Goal: Communication & Community: Answer question/provide support

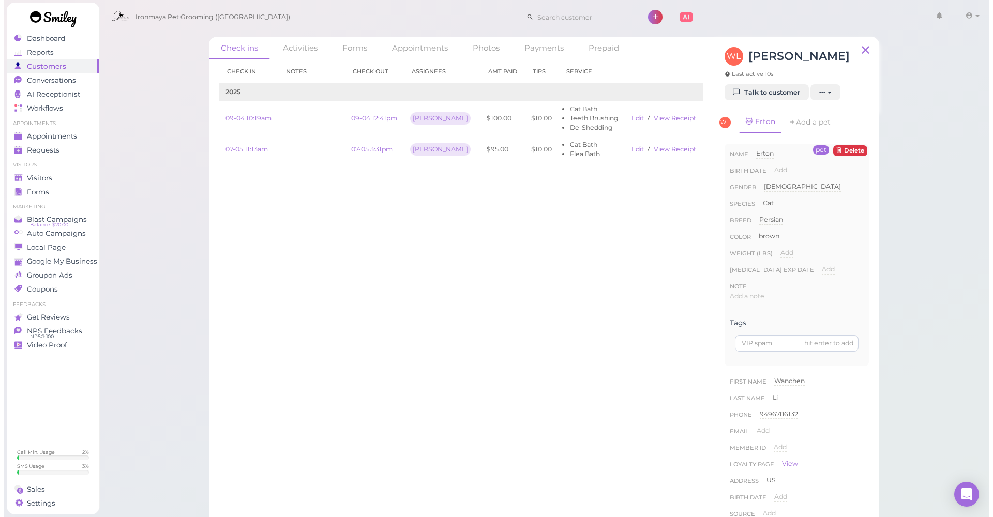
scroll to position [280, 0]
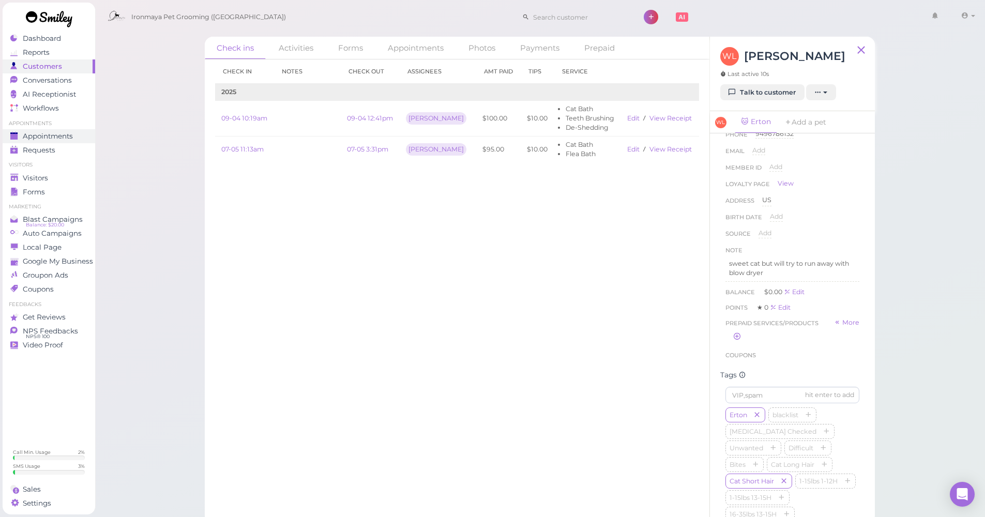
click at [65, 136] on span "Appointments" at bounding box center [48, 136] width 50 height 9
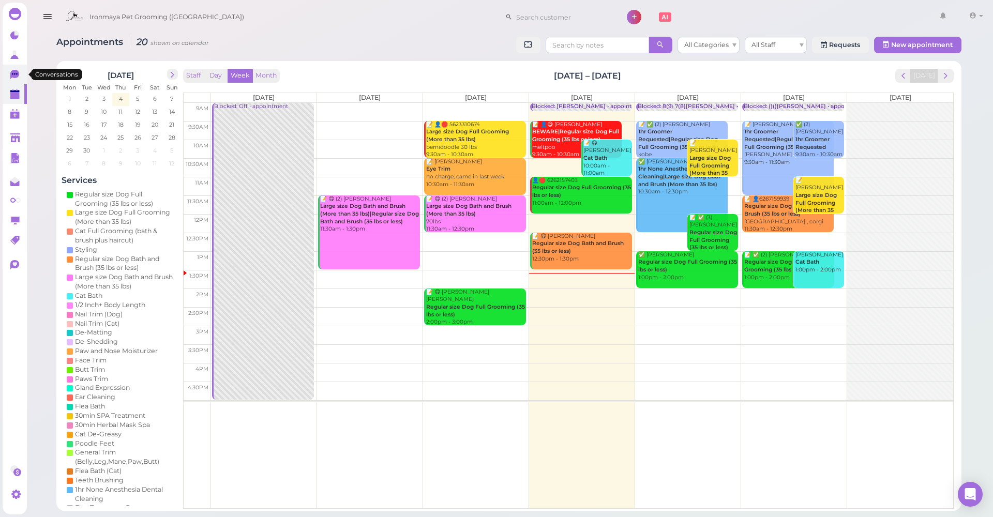
click at [17, 71] on icon at bounding box center [14, 74] width 9 height 9
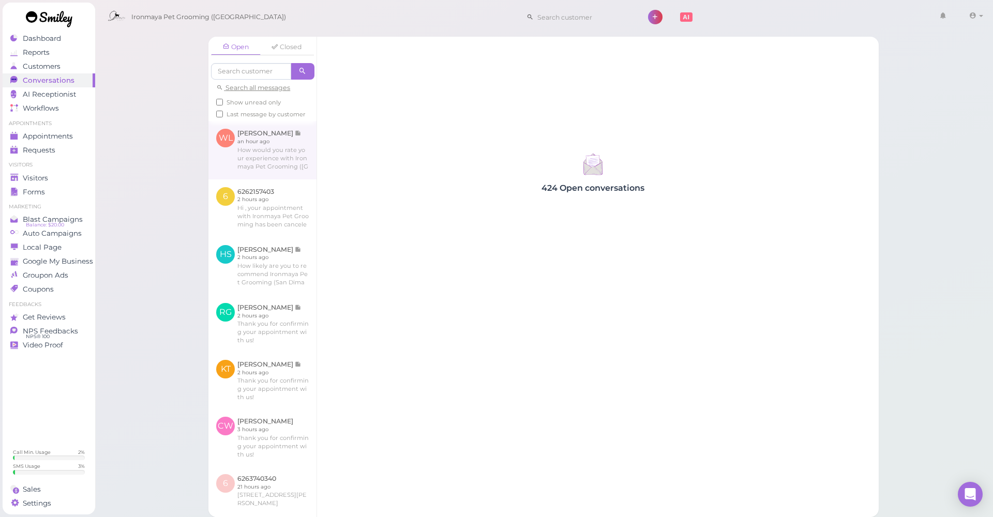
click at [237, 174] on link at bounding box center [262, 150] width 108 height 58
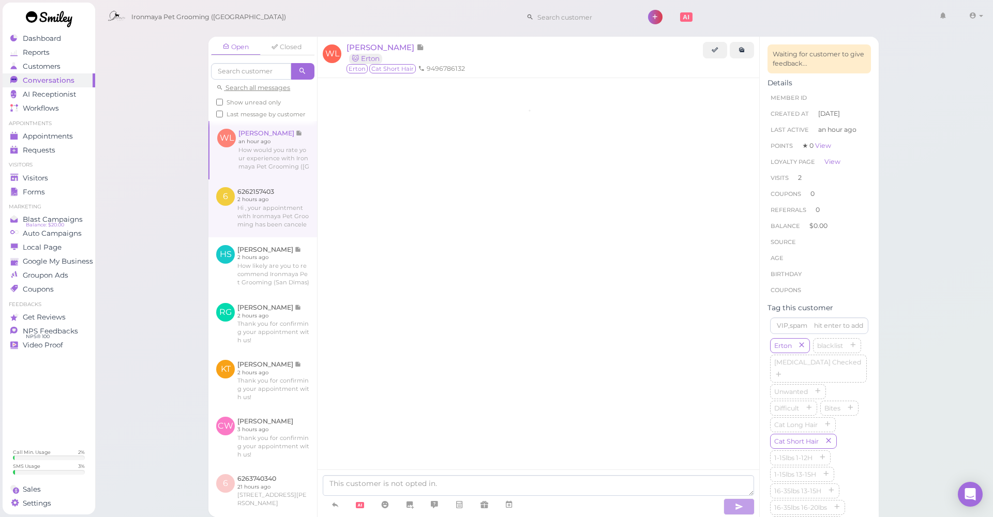
scroll to position [1157, 0]
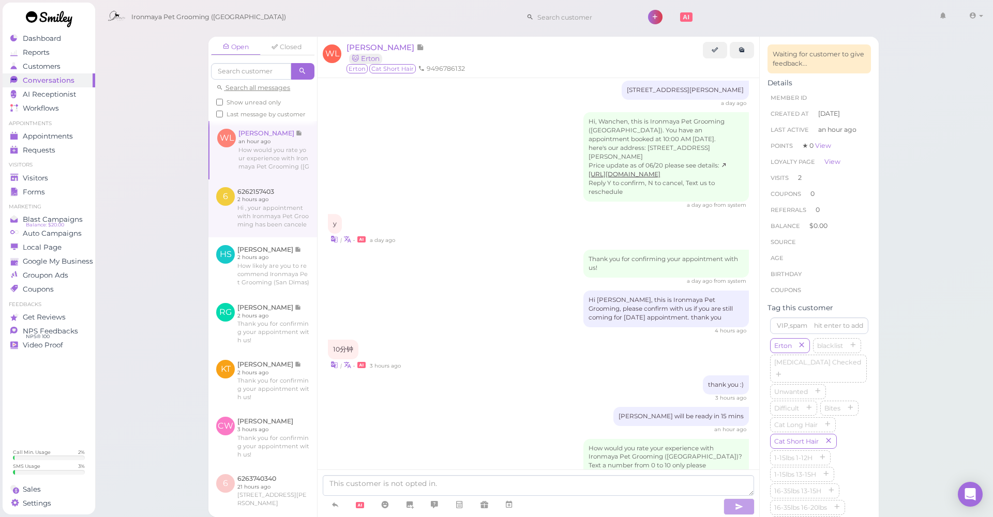
click at [264, 228] on link at bounding box center [262, 208] width 109 height 58
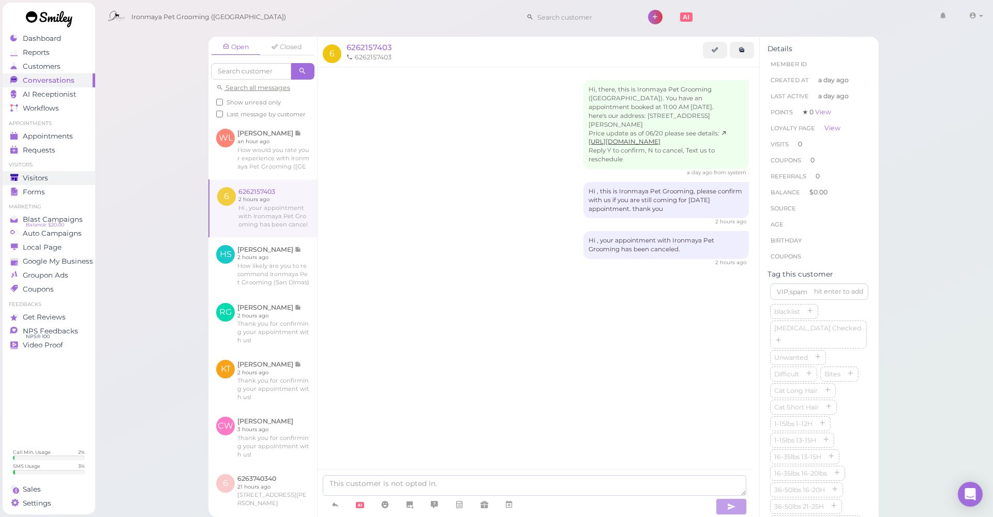
click at [54, 184] on link "Visitors" at bounding box center [49, 178] width 93 height 14
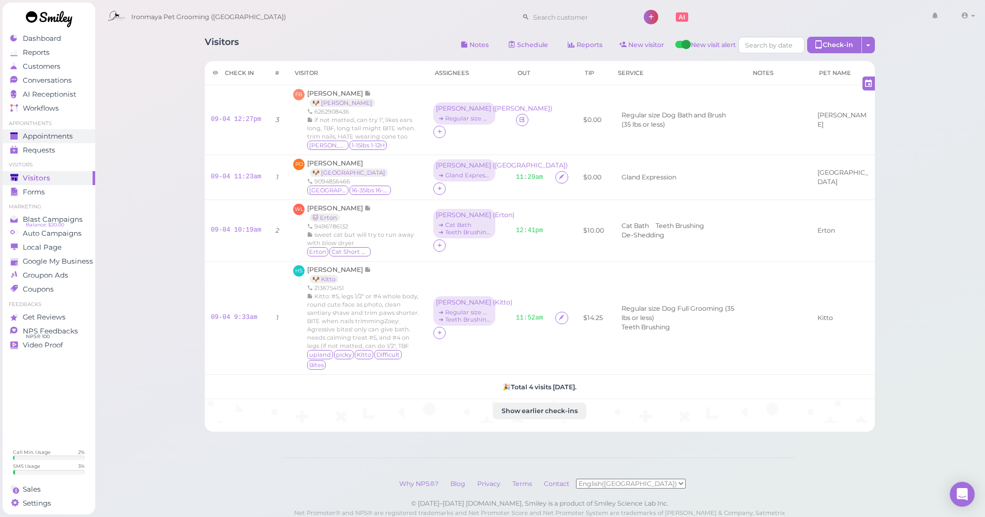
click at [64, 136] on span "Appointments" at bounding box center [48, 136] width 50 height 9
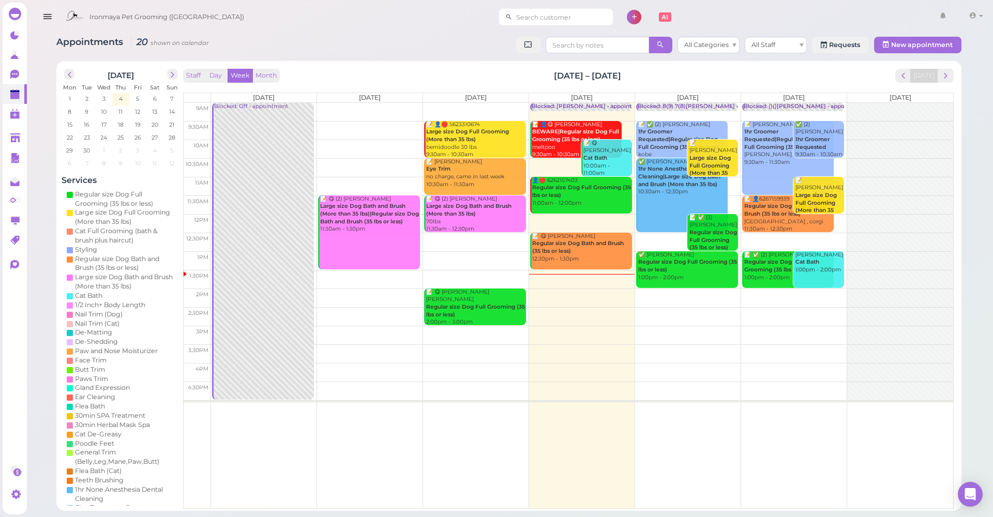
click at [579, 16] on input at bounding box center [562, 17] width 100 height 17
type input "909721"
click at [566, 36] on small "9097217379" at bounding box center [572, 35] width 35 height 7
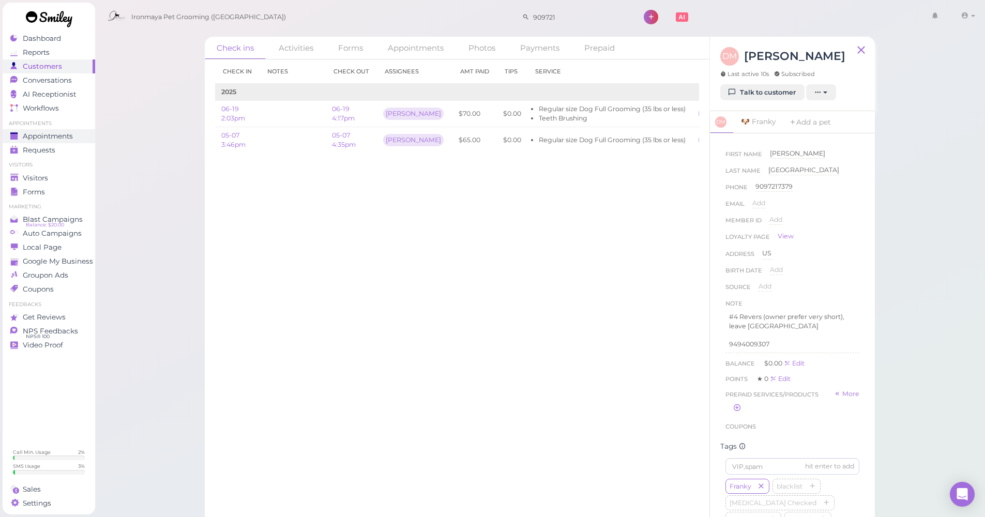
click at [67, 134] on span "Appointments" at bounding box center [48, 136] width 50 height 9
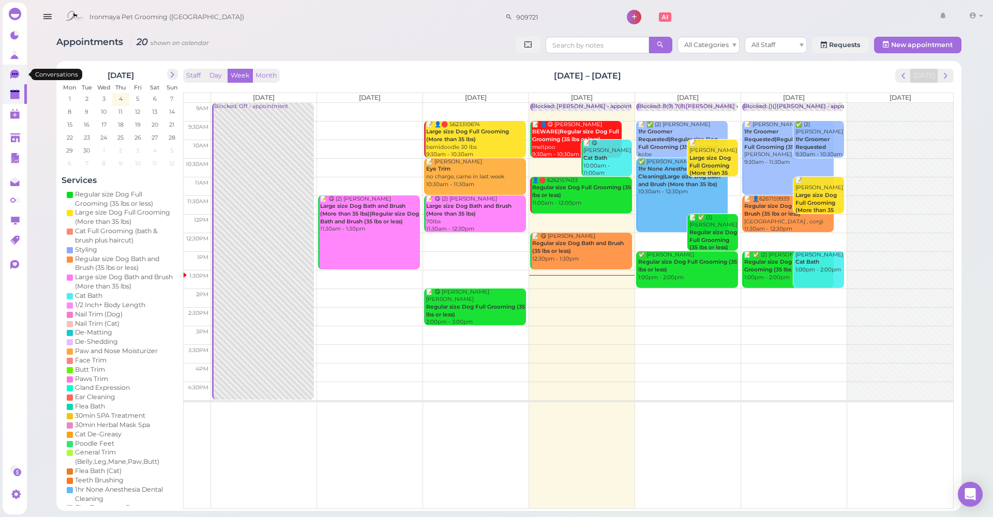
click at [13, 77] on icon at bounding box center [14, 74] width 9 height 9
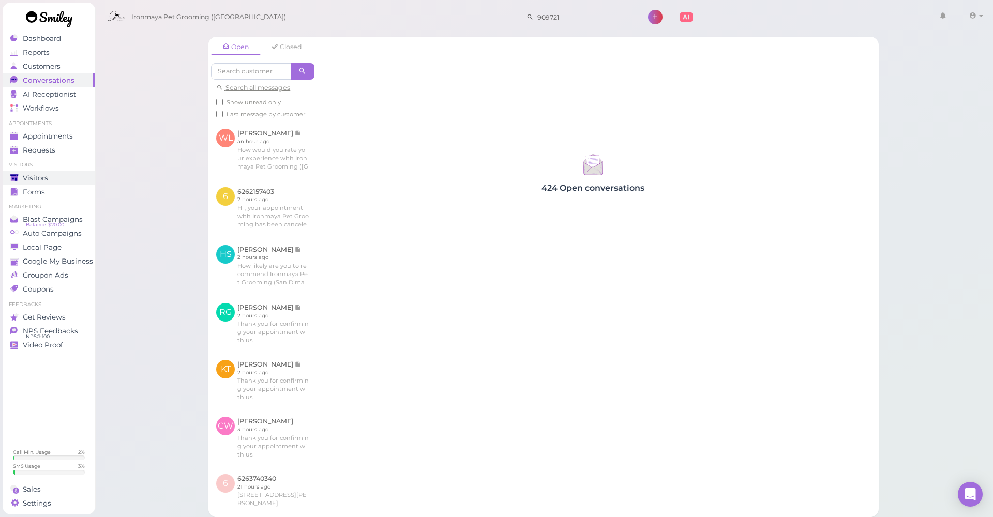
click at [10, 177] on link "Visitors" at bounding box center [49, 178] width 93 height 14
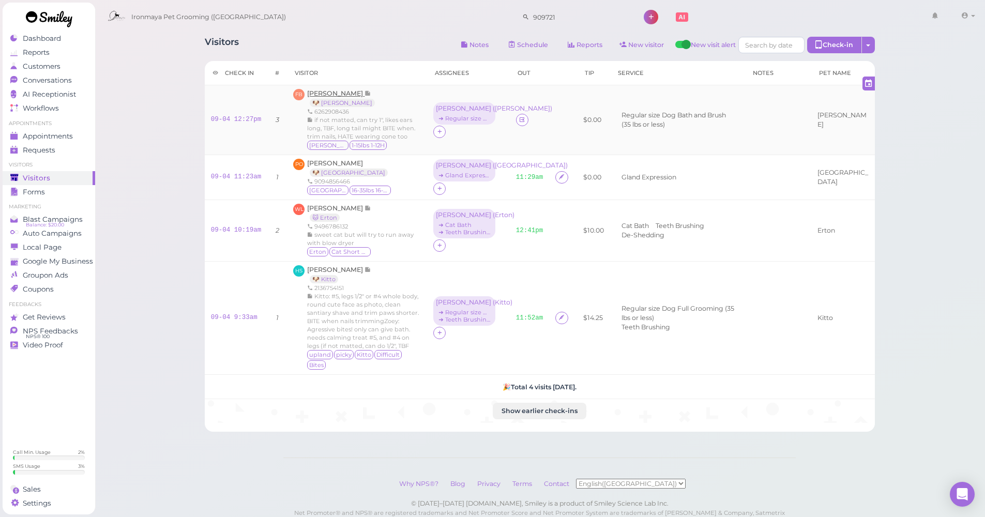
click at [331, 90] on span "[PERSON_NAME]" at bounding box center [335, 93] width 57 height 8
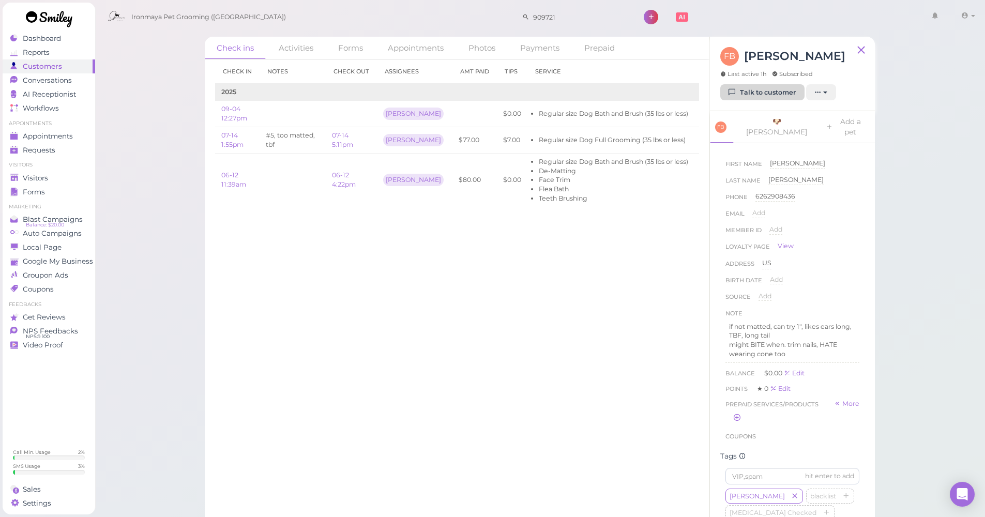
click at [734, 92] on icon at bounding box center [732, 92] width 7 height 8
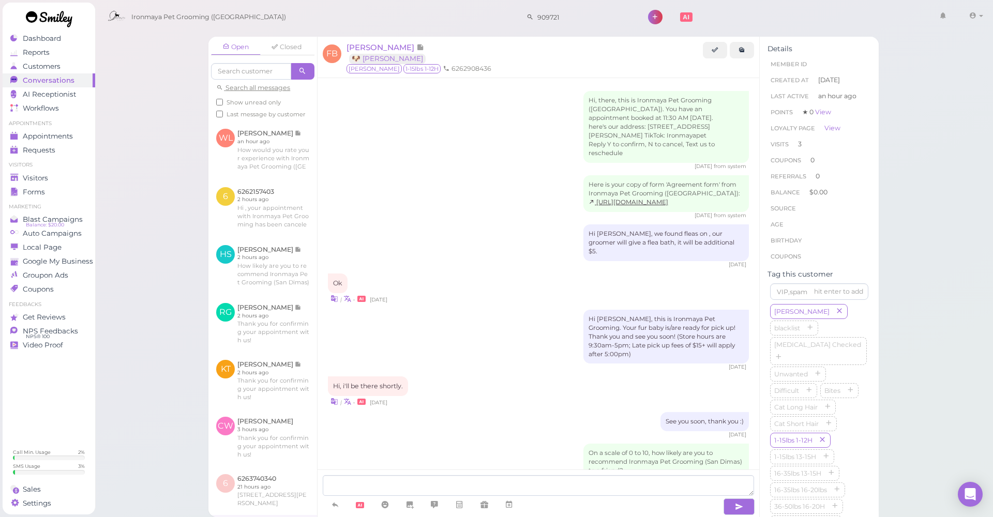
scroll to position [1112, 0]
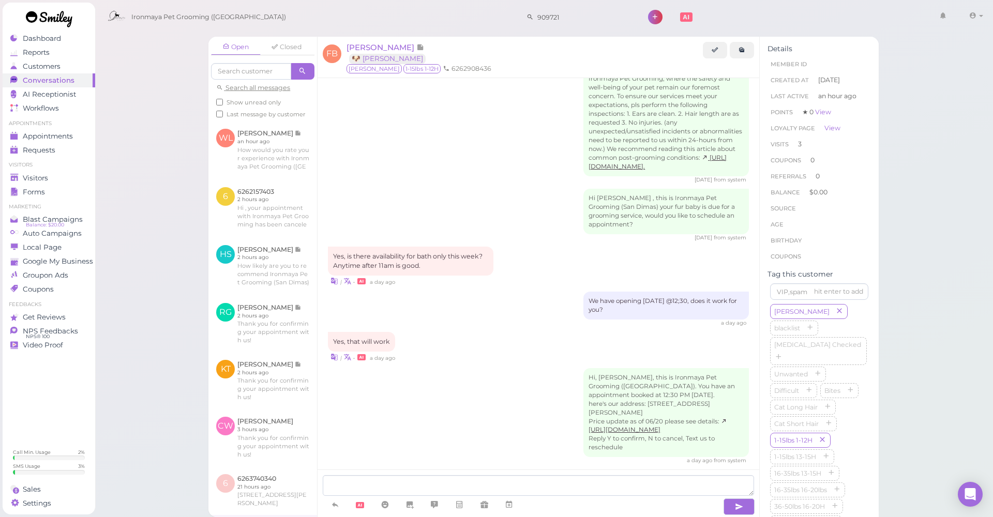
click at [337, 485] on textarea at bounding box center [538, 485] width 431 height 21
type textarea "[PERSON_NAME] will be ready in"
drag, startPoint x: 429, startPoint y: 483, endPoint x: 271, endPoint y: 477, distance: 157.3
click at [271, 477] on div "Open Closed Search all messages Show unread only Last message by customer [PERS…" at bounding box center [543, 277] width 670 height 480
click at [53, 141] on link "Appointments" at bounding box center [49, 136] width 93 height 14
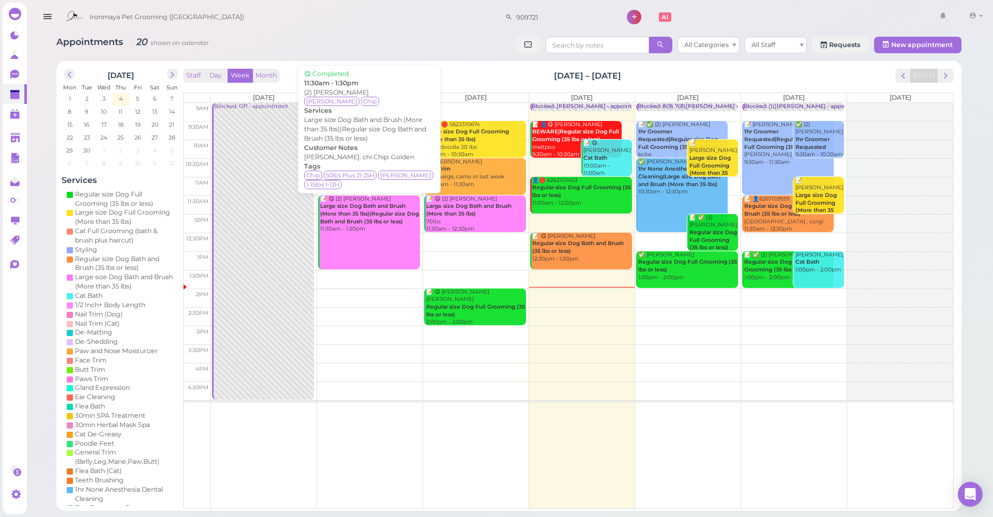
click at [348, 233] on link "📝 😋 (2) [PERSON_NAME] Large size Dog Bath and Brush (More than 35 lbs)|Regular …" at bounding box center [369, 232] width 102 height 74
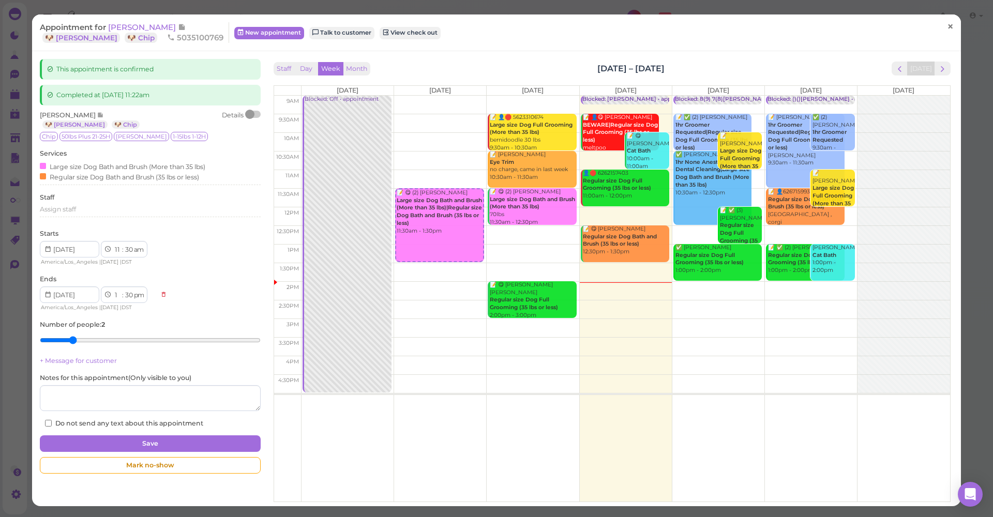
click at [947, 27] on span "×" at bounding box center [950, 27] width 7 height 14
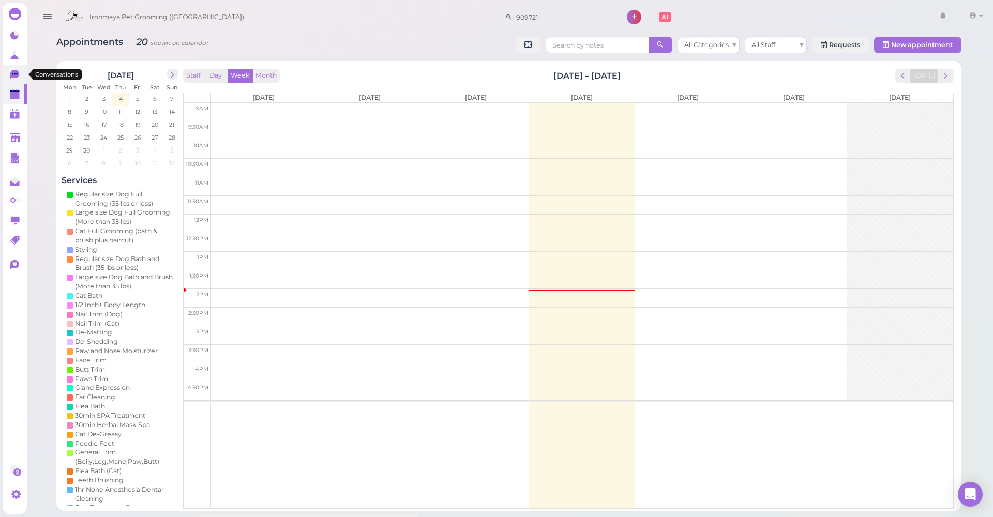
click at [13, 76] on icon at bounding box center [14, 74] width 9 height 9
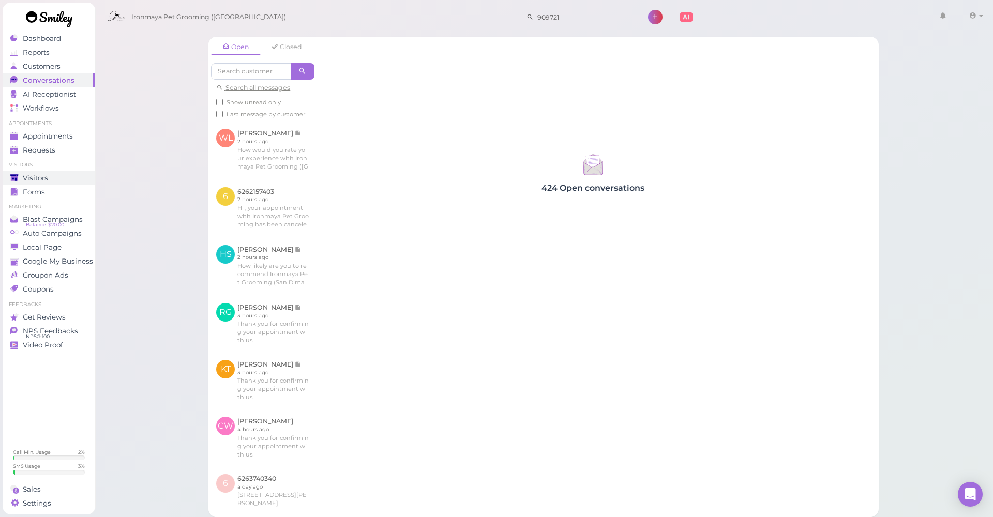
click at [37, 179] on span "Visitors" at bounding box center [35, 178] width 25 height 9
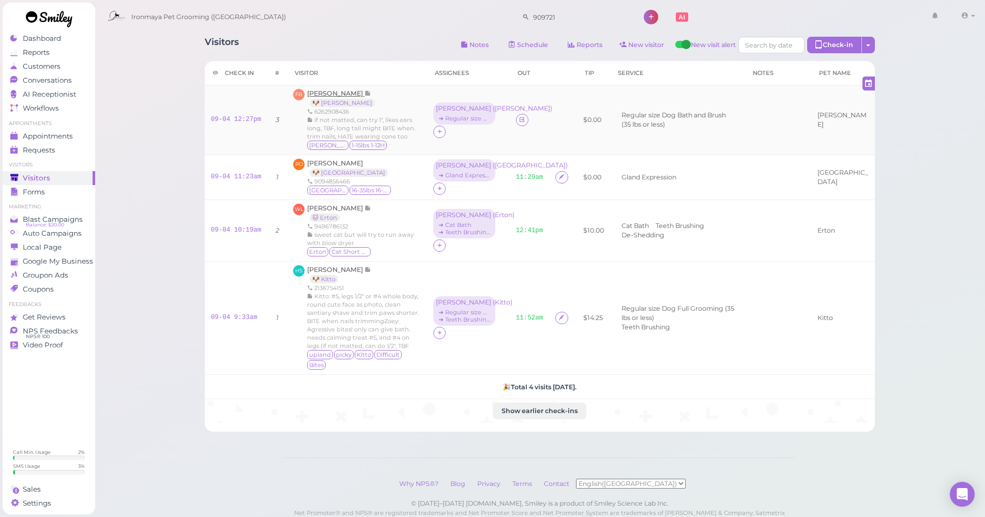
click at [337, 91] on span "[PERSON_NAME]" at bounding box center [335, 93] width 57 height 8
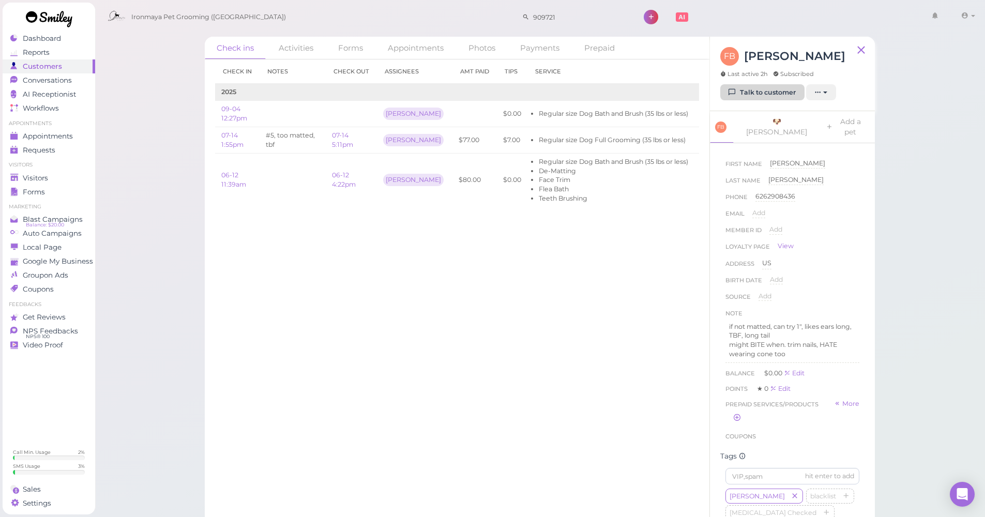
click at [745, 89] on link "Talk to customer" at bounding box center [762, 92] width 84 height 17
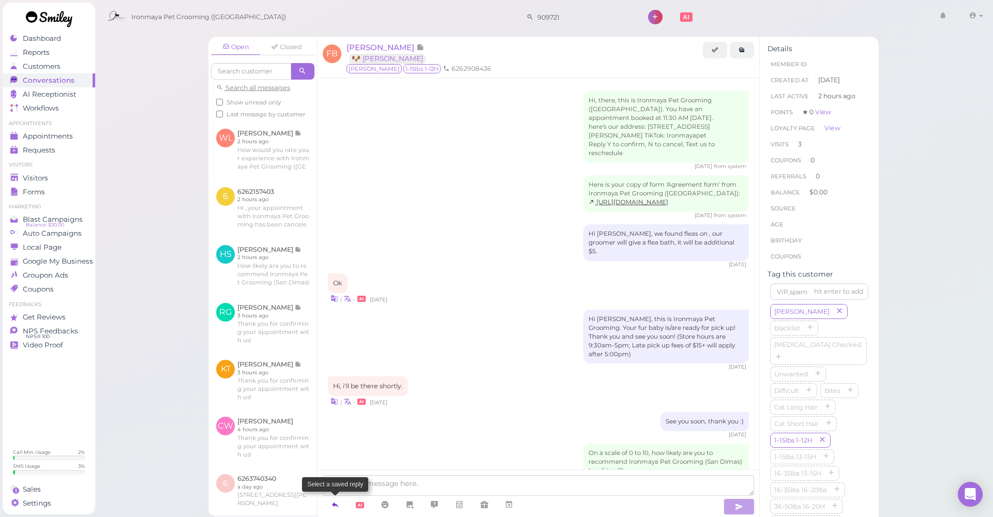
scroll to position [1112, 0]
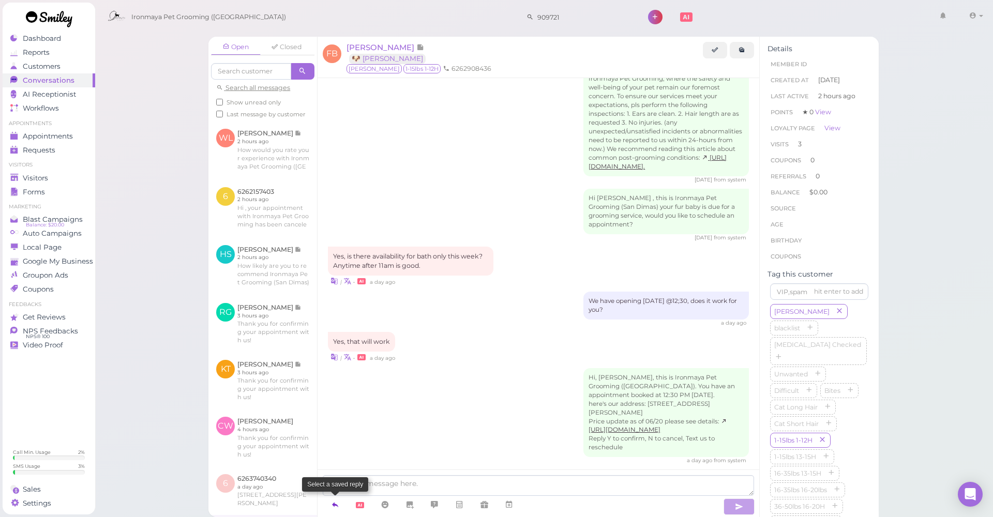
click at [337, 503] on icon at bounding box center [335, 504] width 8 height 10
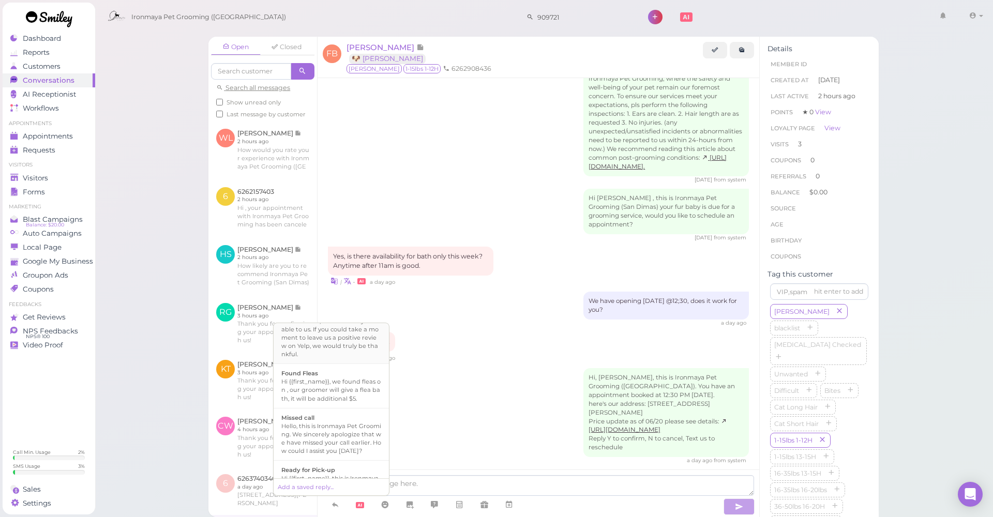
scroll to position [287, 0]
click at [342, 414] on div "Hi {{first_name}}, this is Ironmaya Pet Grooming. Your fur baby is/are ready fo…" at bounding box center [331, 389] width 100 height 50
type textarea "Hi {{first_name}}, this is Ironmaya Pet Grooming. Your fur baby is/are ready fo…"
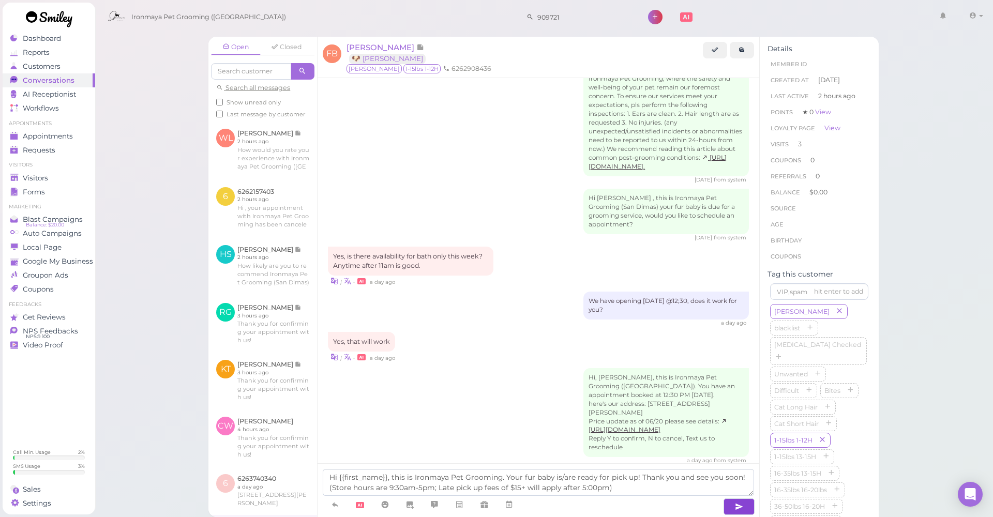
click at [739, 507] on icon "button" at bounding box center [739, 507] width 8 height 10
